Goal: Entertainment & Leisure: Browse casually

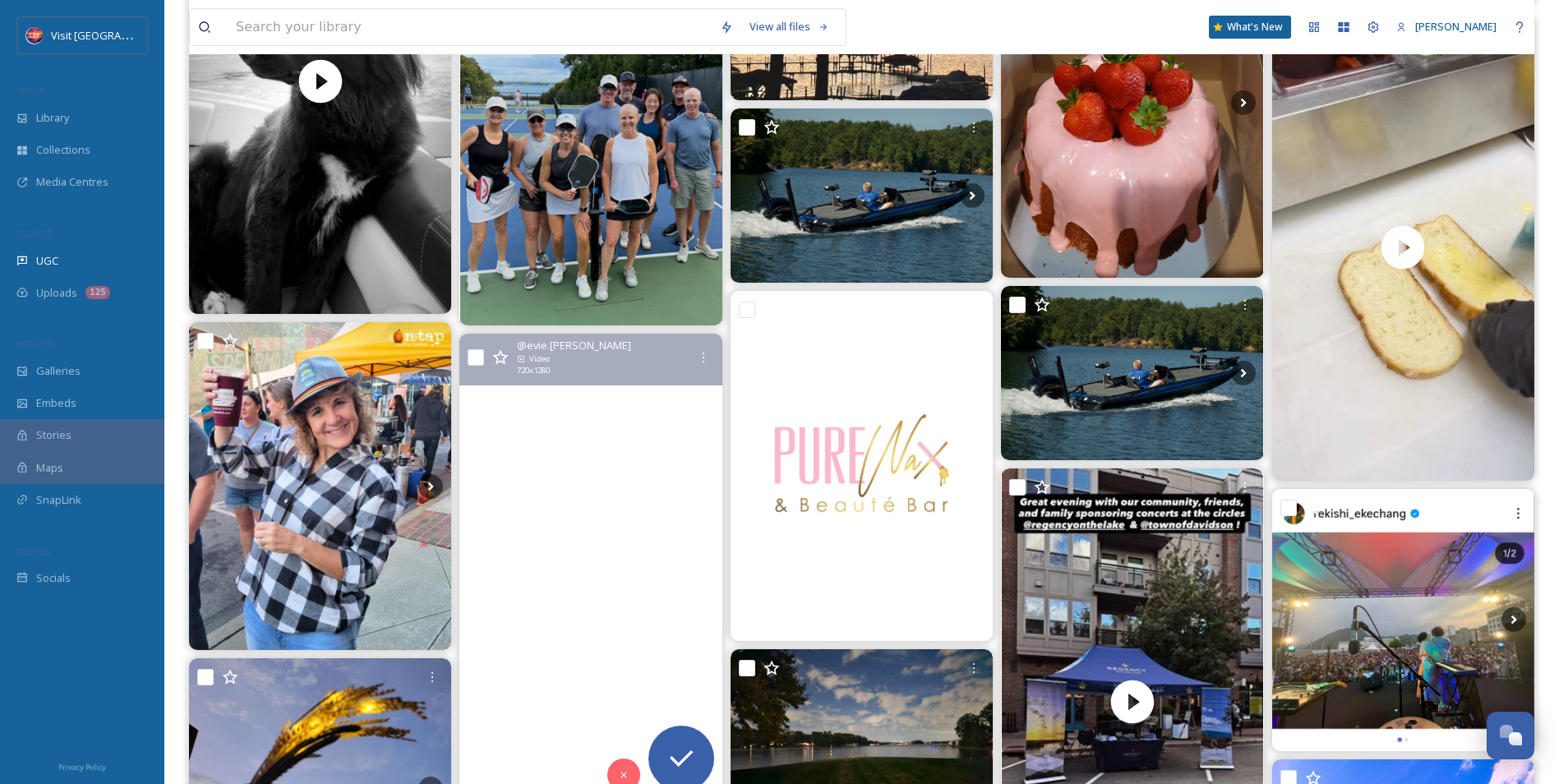
scroll to position [3279, 0]
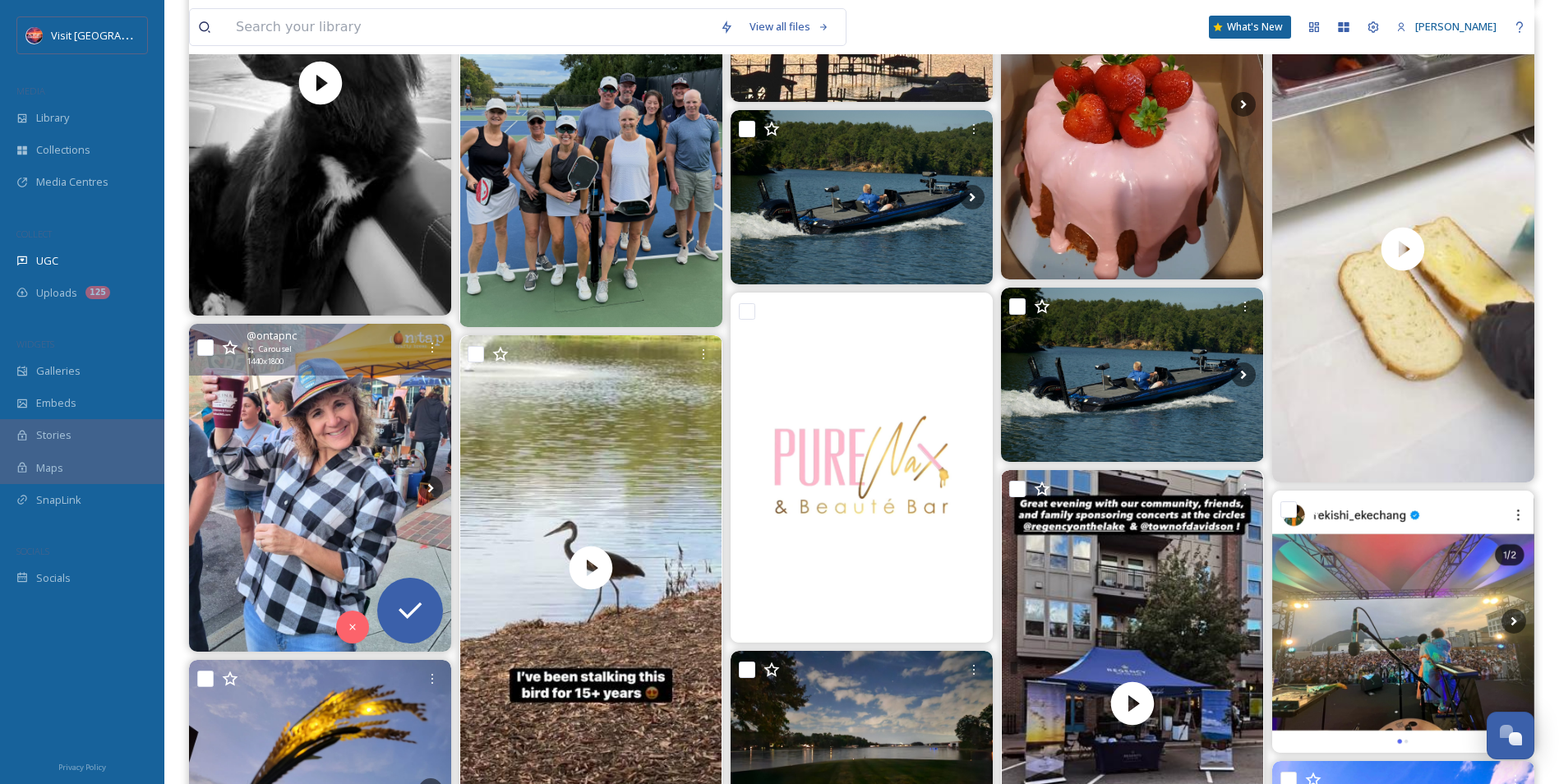
click at [287, 493] on img at bounding box center [319, 487] width 262 height 328
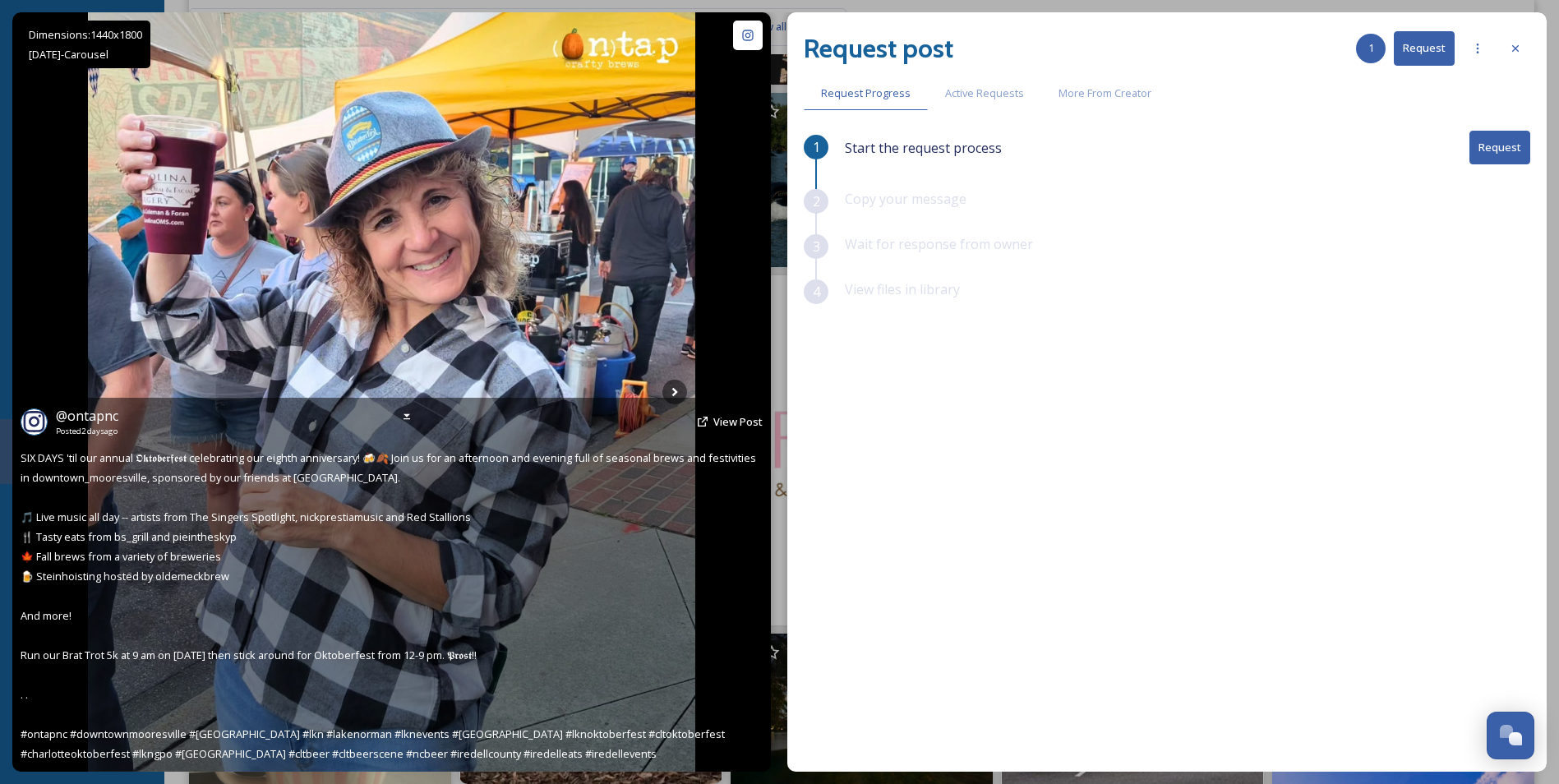
scroll to position [3772, 0]
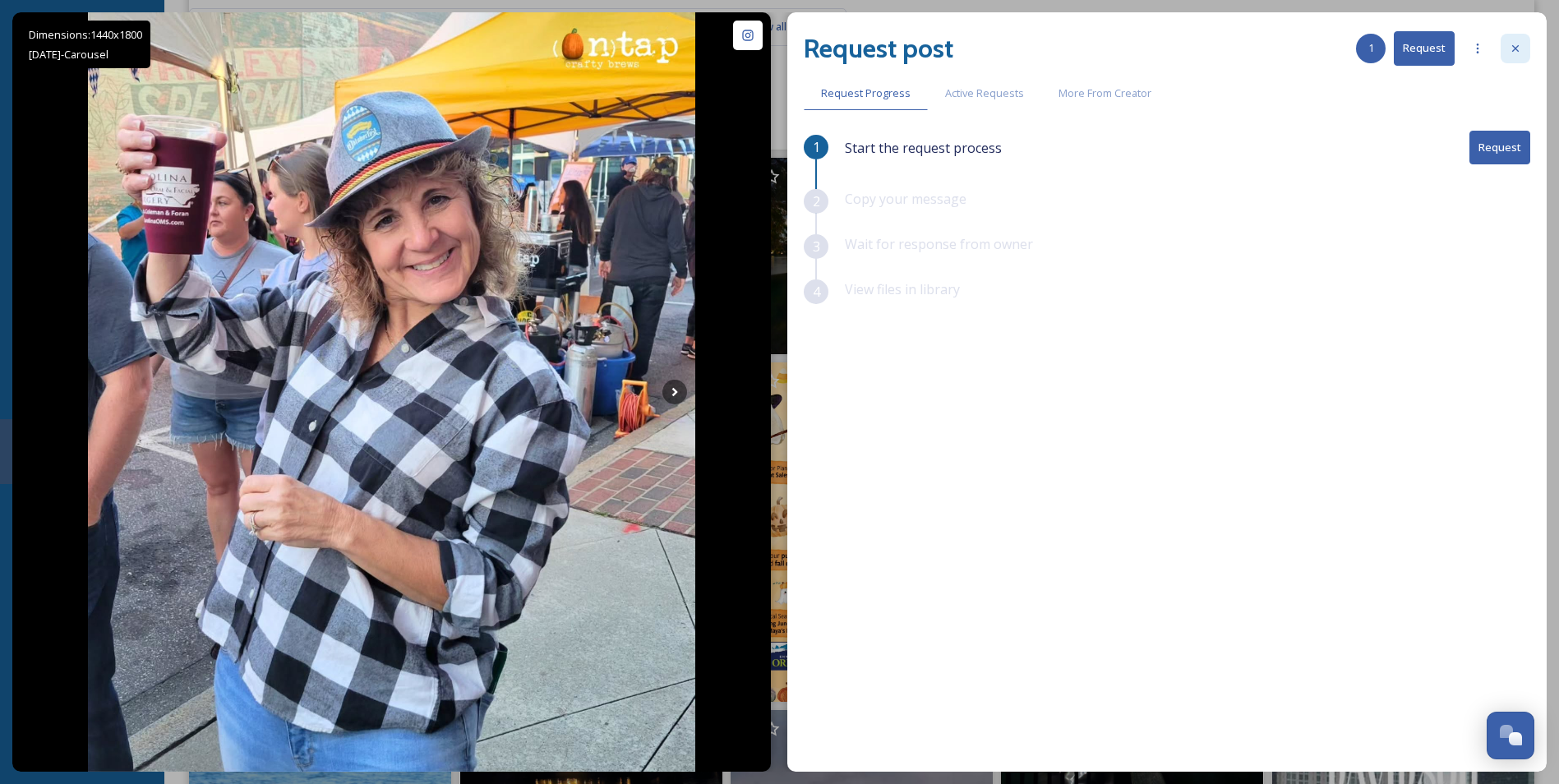
click at [1512, 45] on icon at bounding box center [1515, 48] width 13 height 13
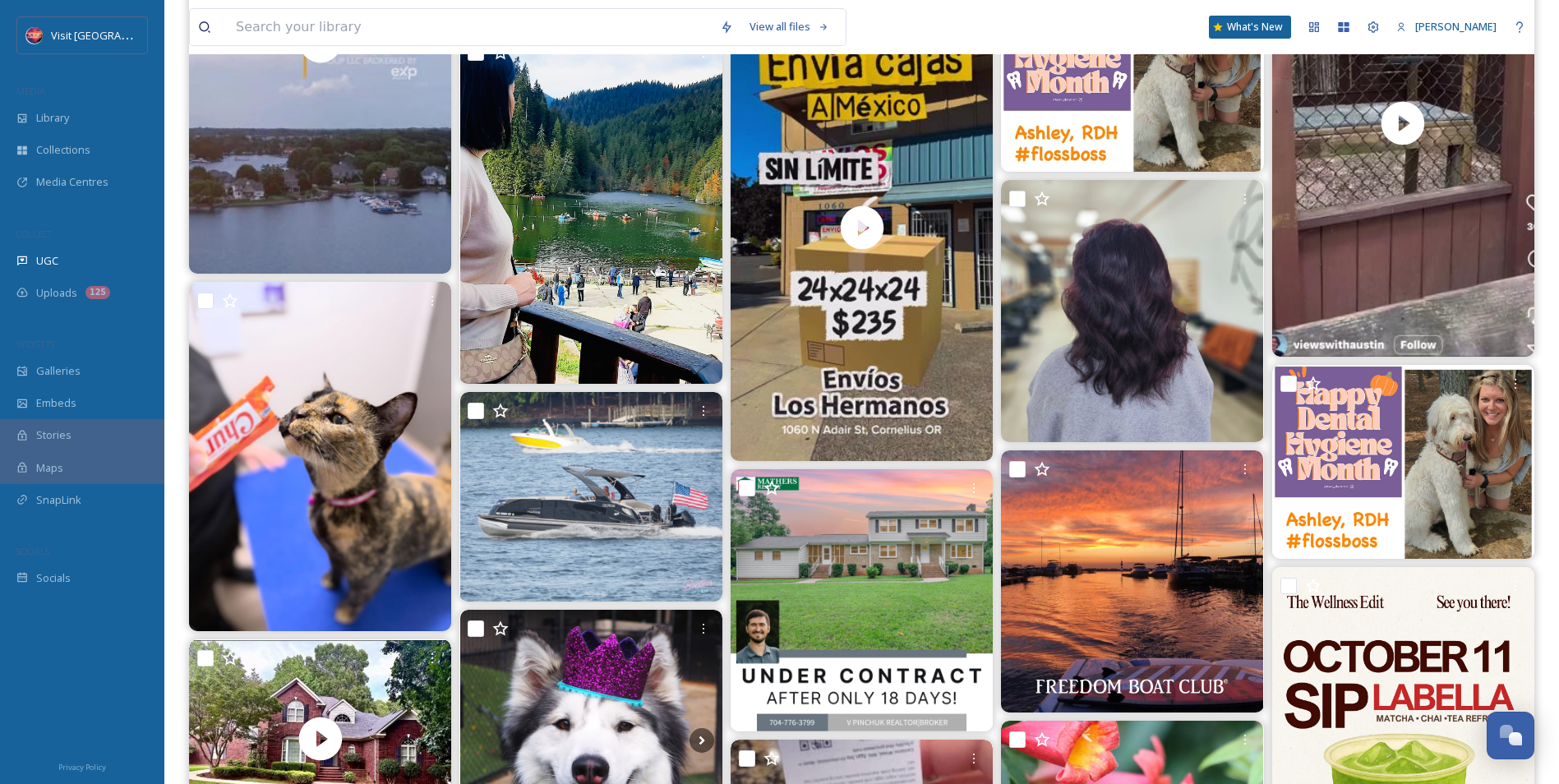
scroll to position [9038, 0]
